Goal: Task Accomplishment & Management: Manage account settings

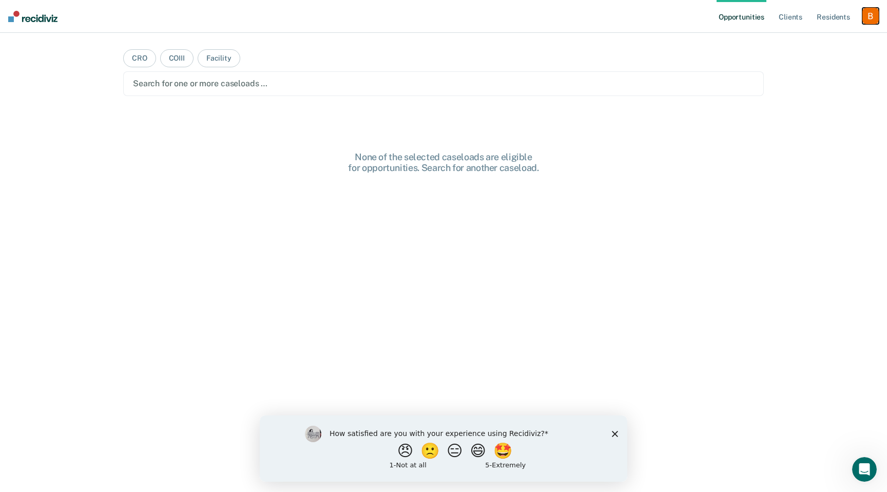
click at [866, 21] on div "button" at bounding box center [870, 16] width 16 height 16
click at [815, 45] on link "Profile" at bounding box center [829, 41] width 83 height 9
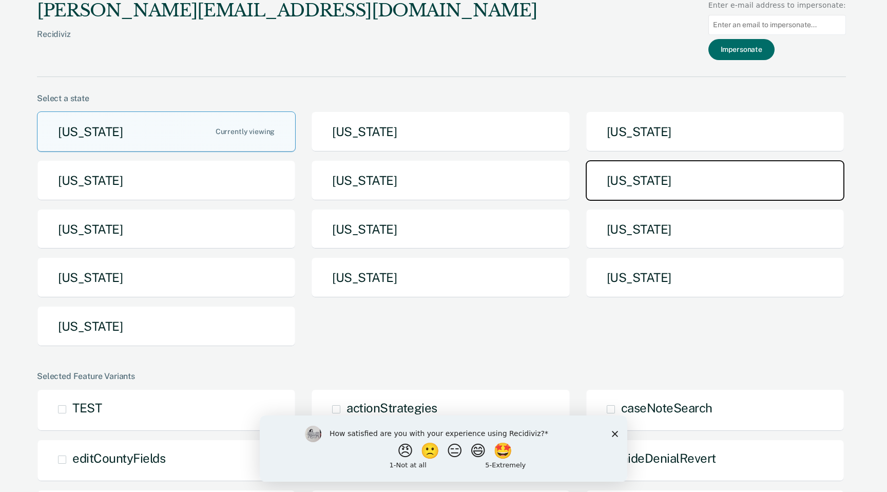
click at [626, 182] on button "[US_STATE]" at bounding box center [715, 180] width 259 height 41
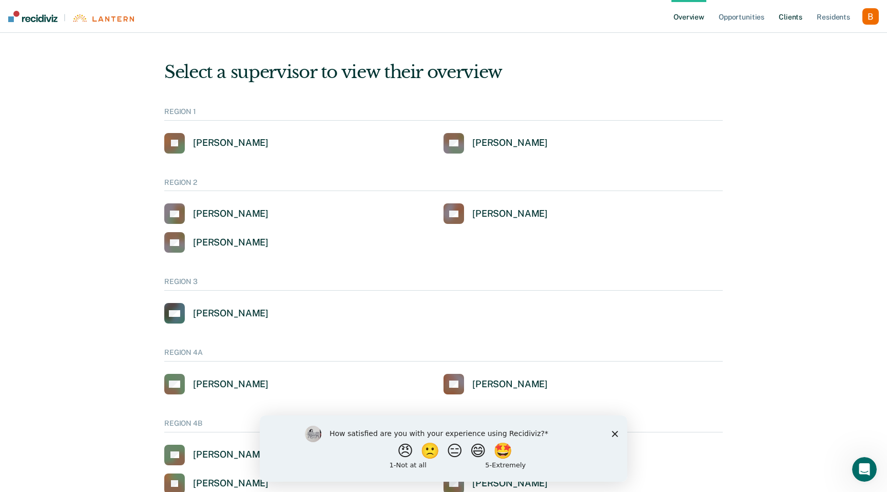
click at [798, 19] on link "Client s" at bounding box center [791, 16] width 28 height 33
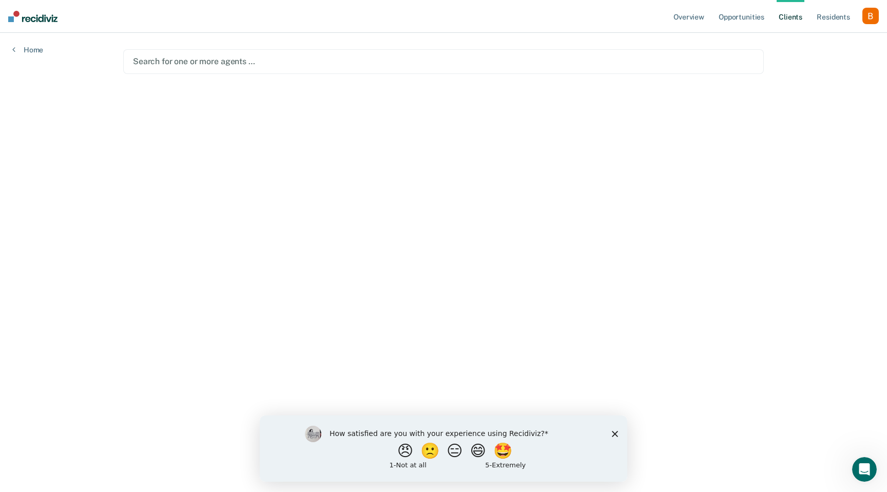
click at [332, 57] on div at bounding box center [443, 61] width 621 height 12
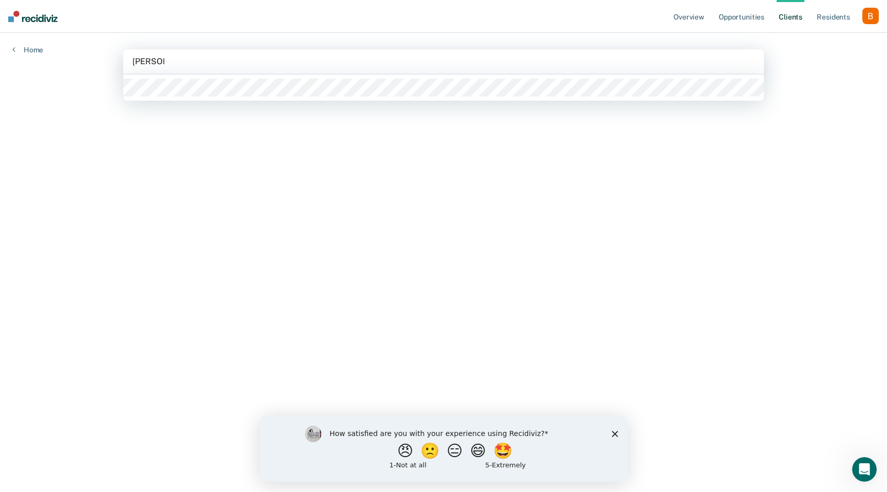
type input "[PERSON_NAME] [PERSON_NAME]"
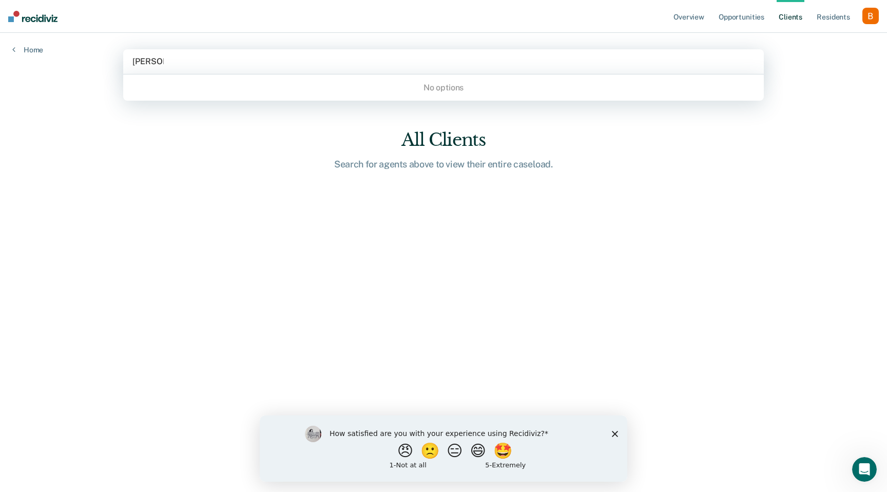
type input "[PERSON_NAME]"
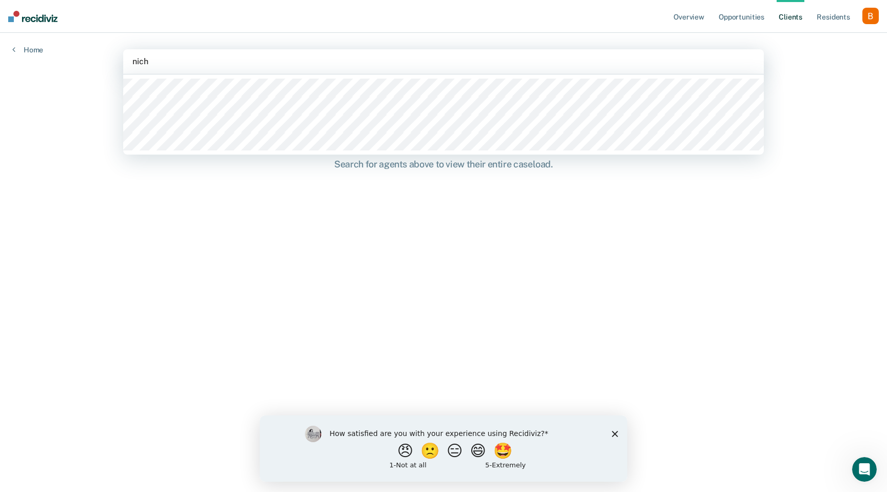
type input "nicho"
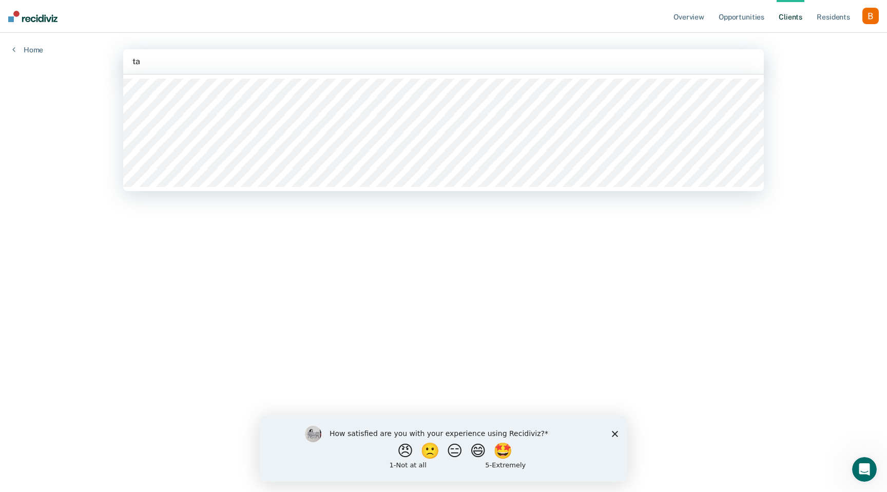
type input "t"
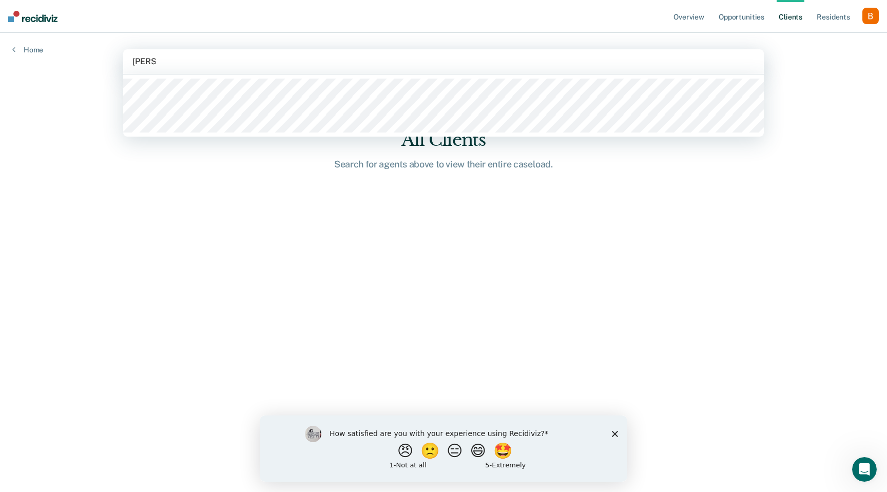
type input "[PERSON_NAME]"
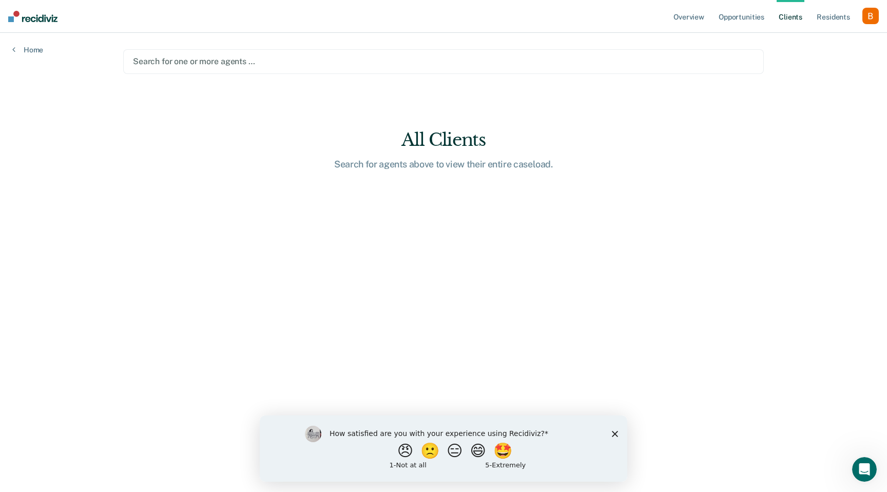
click at [350, 61] on div at bounding box center [443, 61] width 621 height 12
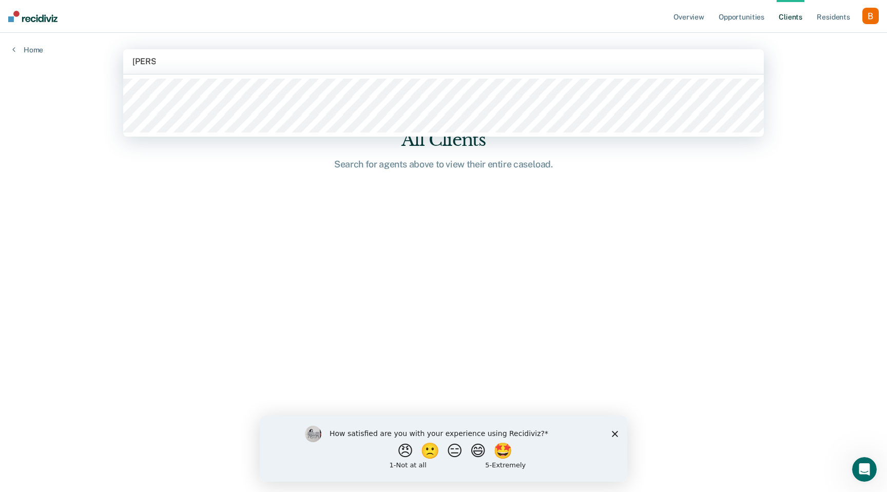
type input "[PERSON_NAME]"
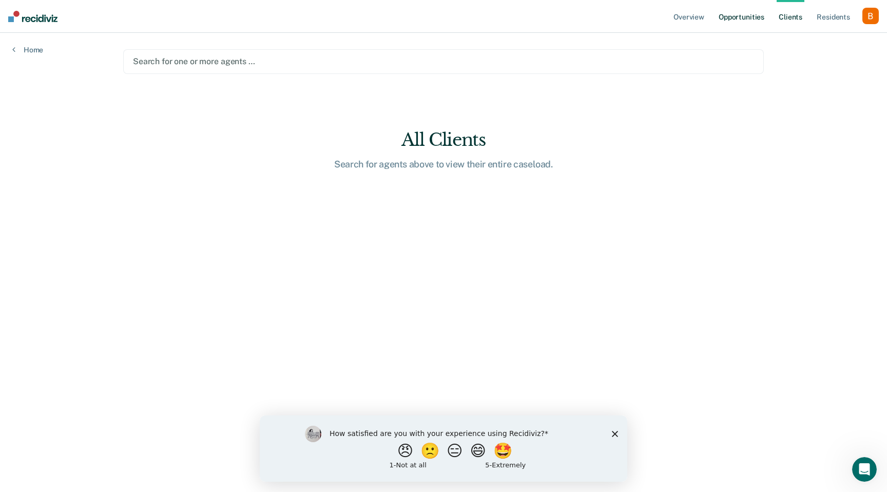
click at [727, 14] on link "Opportunities" at bounding box center [742, 16] width 50 height 33
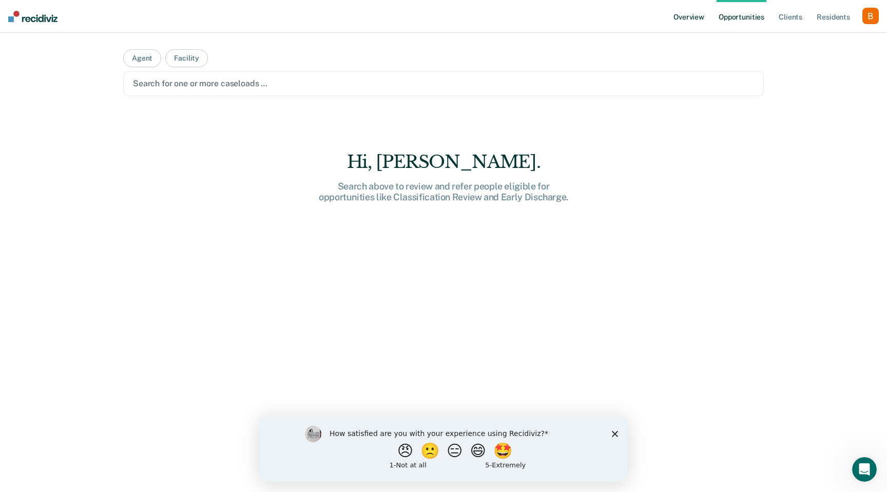
click at [678, 20] on link "Overview" at bounding box center [688, 16] width 35 height 33
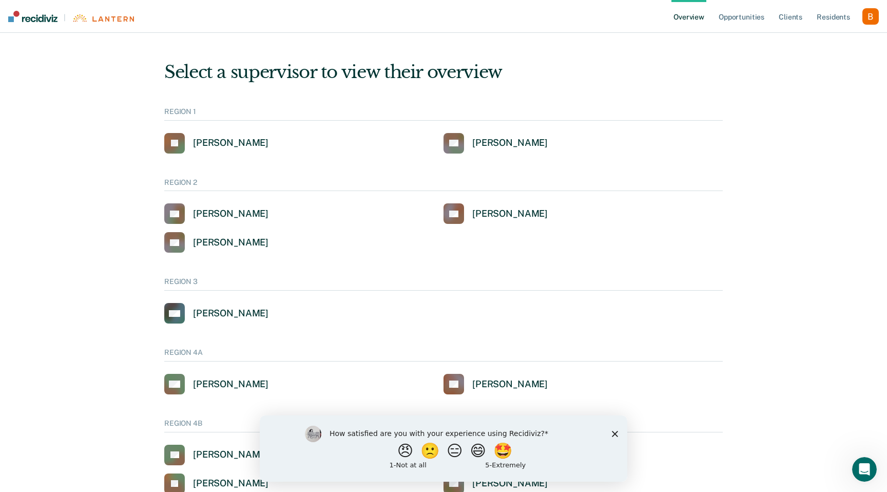
scroll to position [2039, 0]
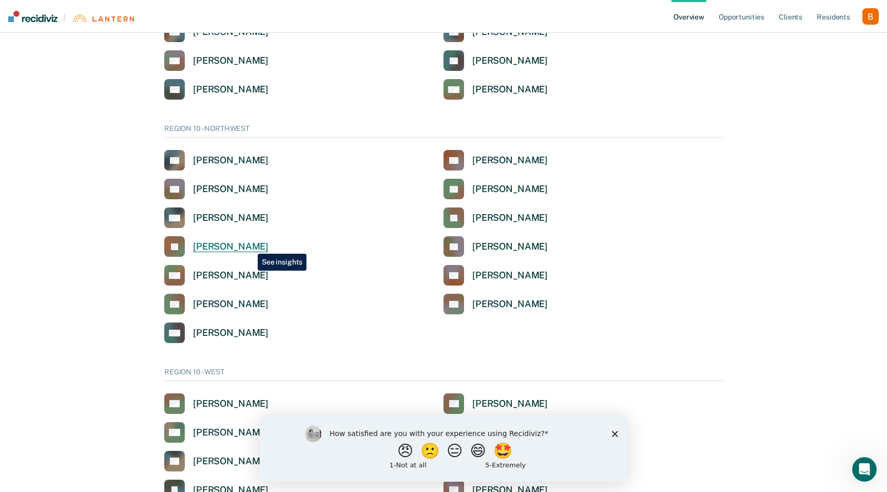
click at [250, 246] on div "[PERSON_NAME]" at bounding box center [230, 247] width 75 height 12
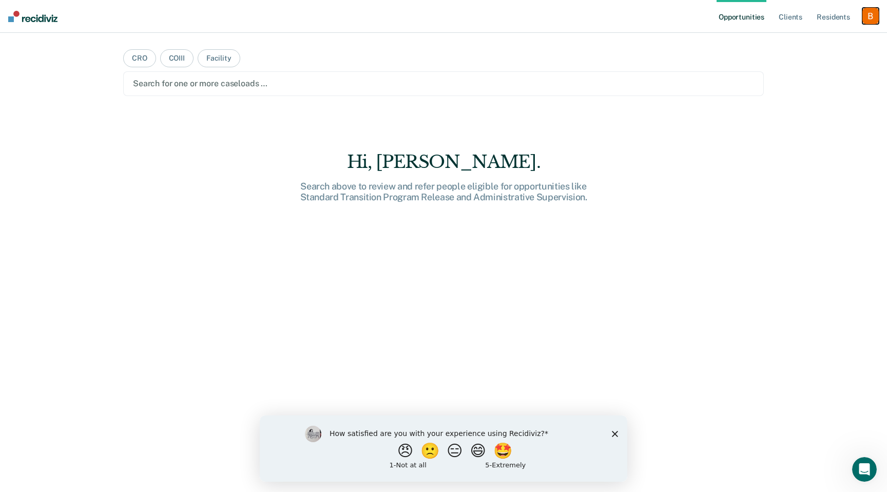
click at [873, 14] on div "button" at bounding box center [870, 16] width 16 height 16
click at [821, 42] on link "Profile" at bounding box center [829, 41] width 83 height 9
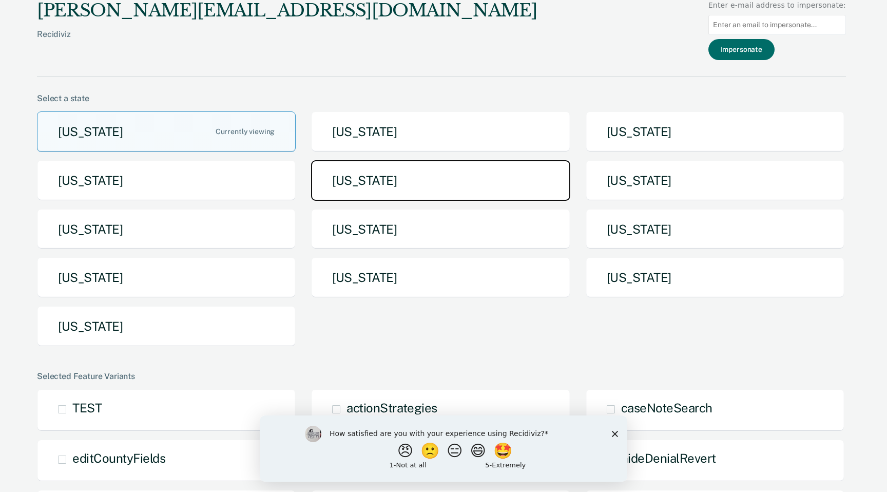
click at [339, 191] on button "[US_STATE]" at bounding box center [440, 180] width 259 height 41
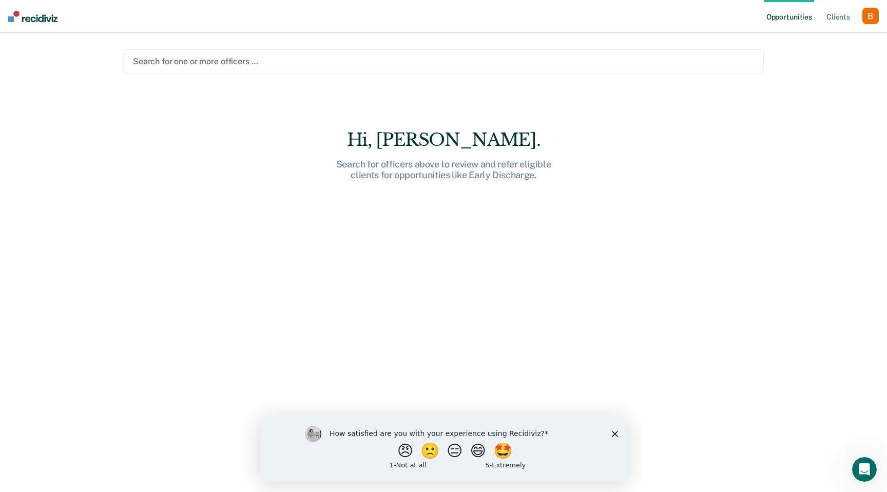
click at [800, 17] on link "Opportunities" at bounding box center [789, 16] width 50 height 33
click at [506, 59] on div at bounding box center [443, 61] width 621 height 12
click at [865, 15] on div "button" at bounding box center [870, 16] width 16 height 16
click at [835, 41] on link "Profile" at bounding box center [829, 41] width 83 height 9
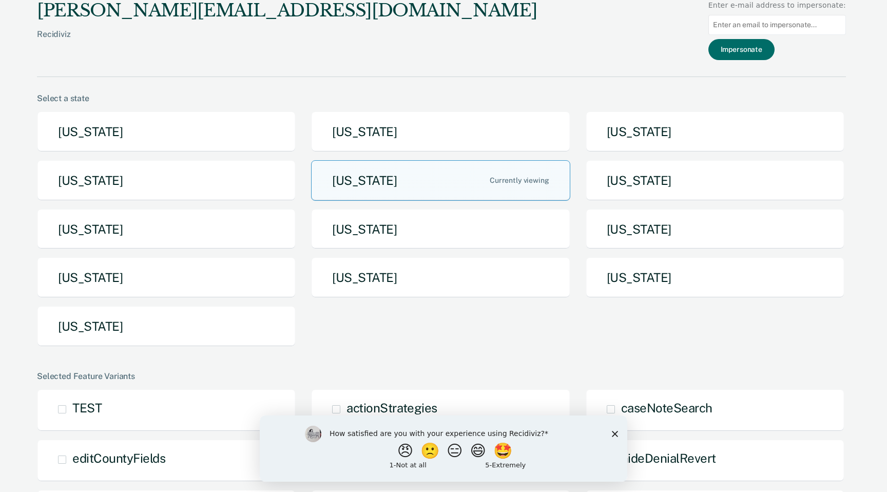
click at [778, 25] on input at bounding box center [777, 25] width 138 height 20
paste input "hope.jante@iowa.gov"
type input "hope.jante@iowa.gov"
click at [754, 45] on button "Impersonate" at bounding box center [741, 49] width 66 height 21
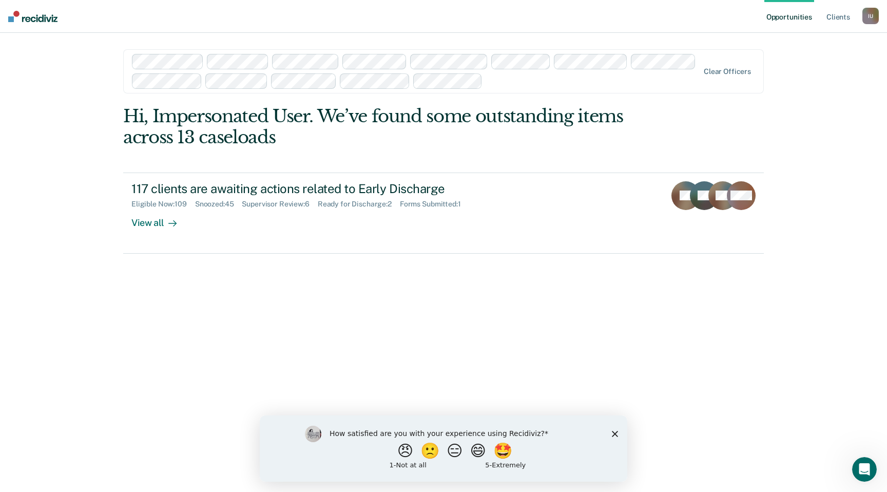
click at [879, 15] on nav "Opportunities Client s Impersonated User I U Profile How it works Log Out" at bounding box center [443, 16] width 887 height 33
click at [871, 15] on div "I U" at bounding box center [870, 16] width 16 height 16
click at [836, 38] on link "Profile" at bounding box center [829, 41] width 83 height 9
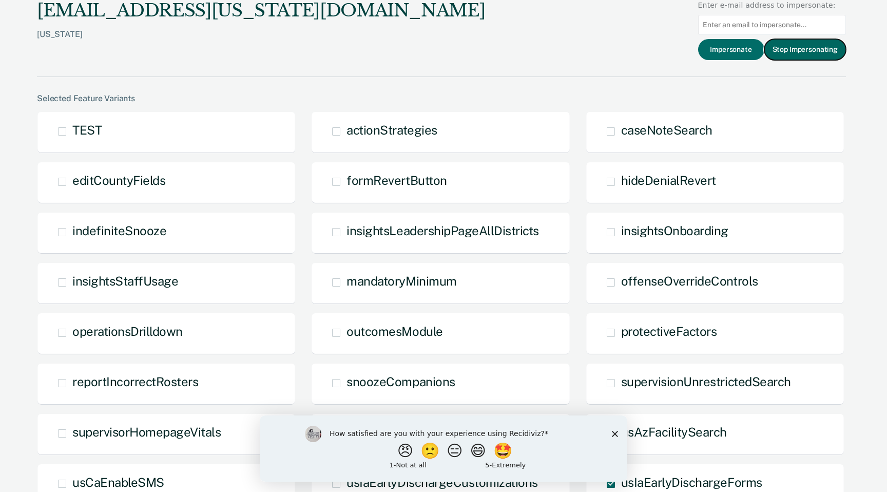
click at [788, 55] on button "Stop Impersonating" at bounding box center [805, 49] width 82 height 21
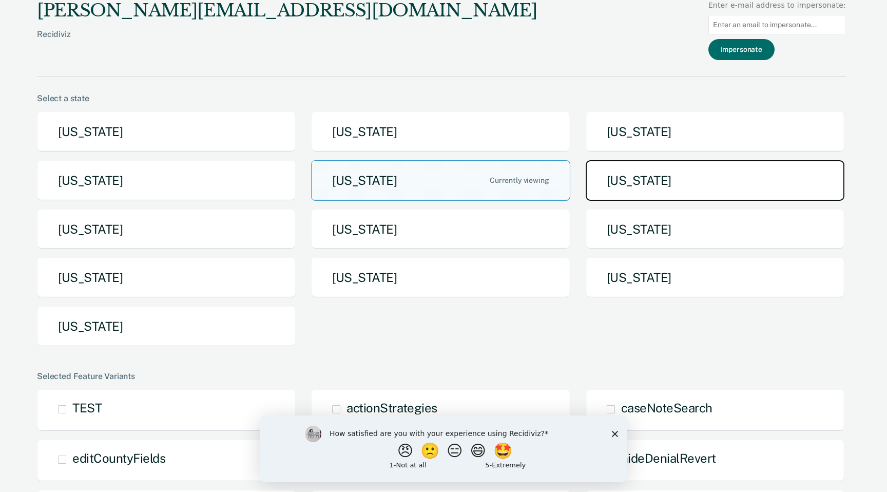
click at [655, 184] on button "[US_STATE]" at bounding box center [715, 180] width 259 height 41
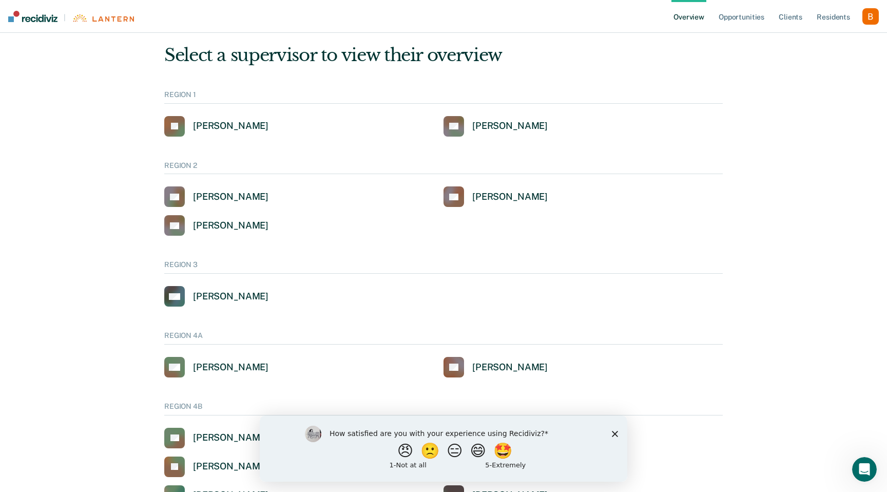
scroll to position [1495, 0]
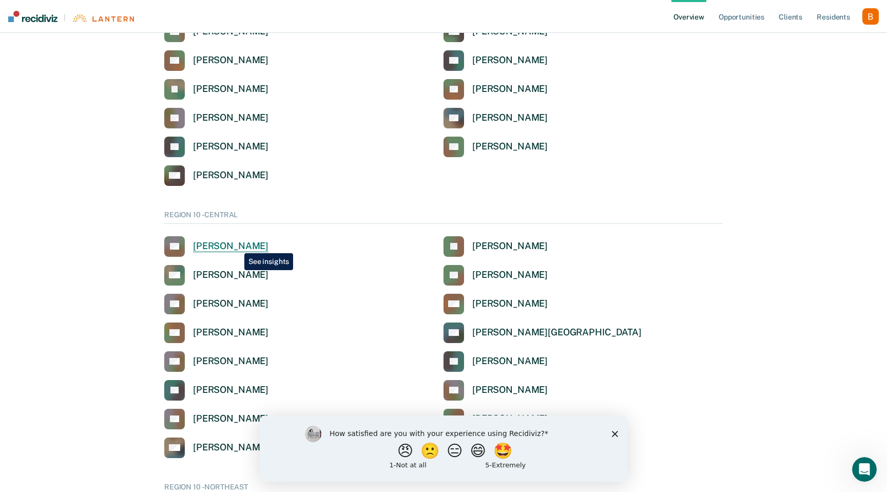
click at [237, 244] on div "[PERSON_NAME]" at bounding box center [230, 246] width 75 height 12
